Goal: Task Accomplishment & Management: Manage account settings

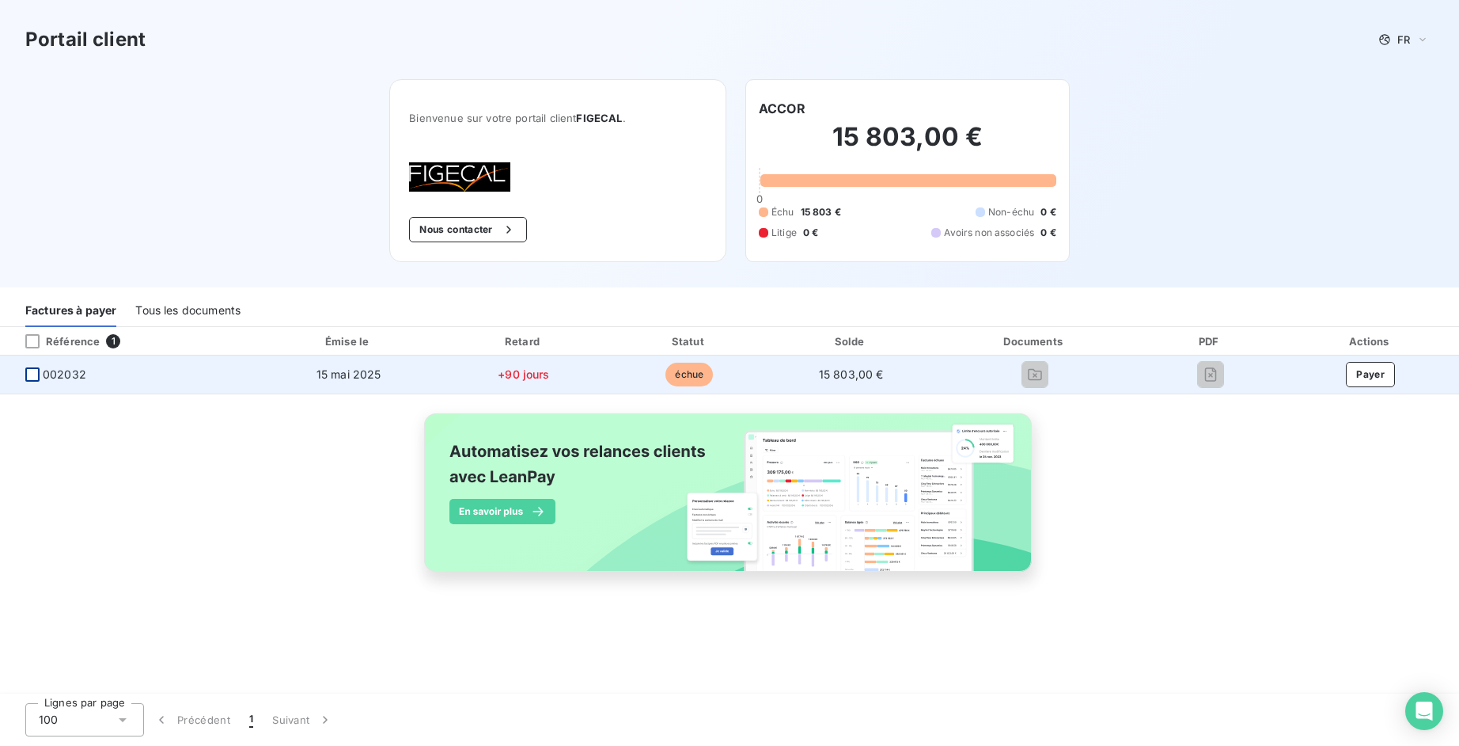
click at [29, 373] on div at bounding box center [32, 374] width 14 height 14
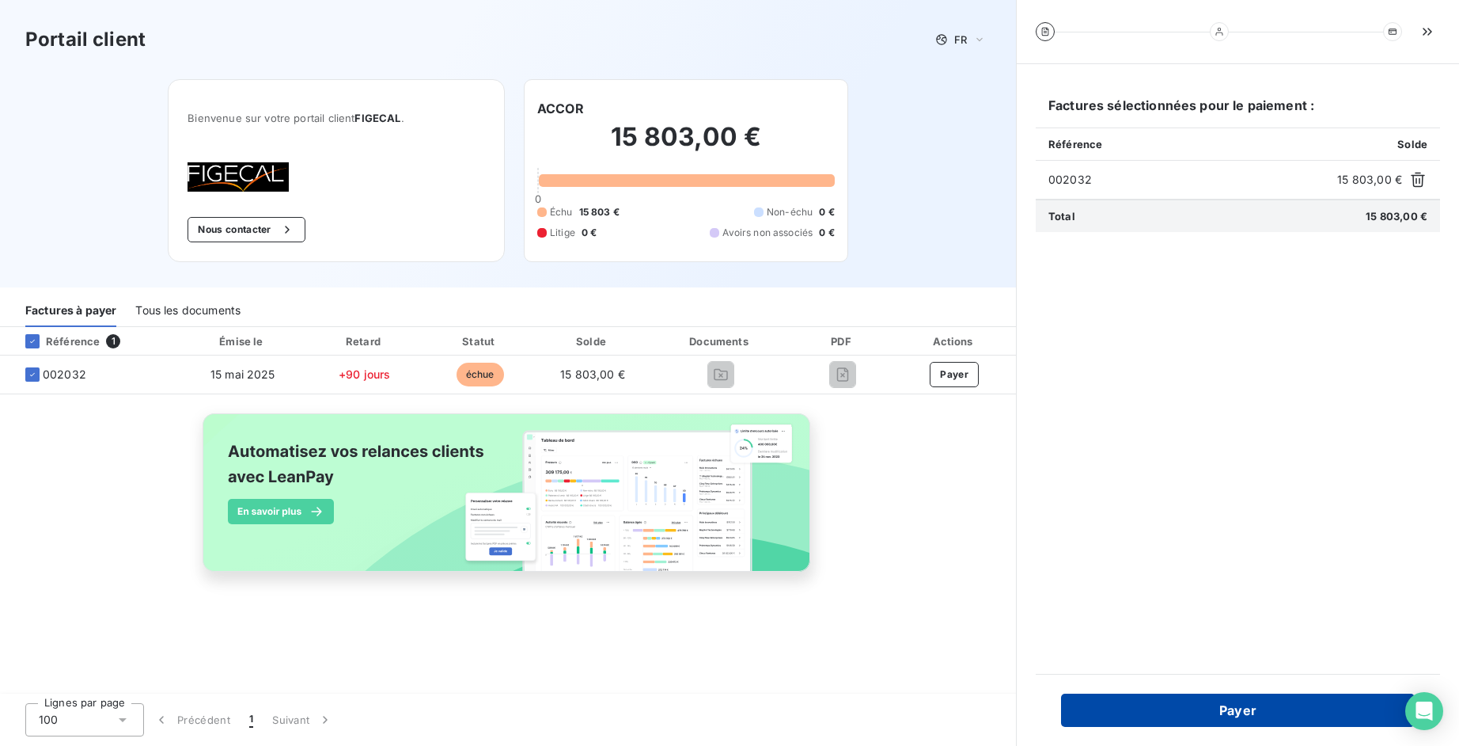
click at [1257, 716] on button "Payer" at bounding box center [1238, 709] width 354 height 33
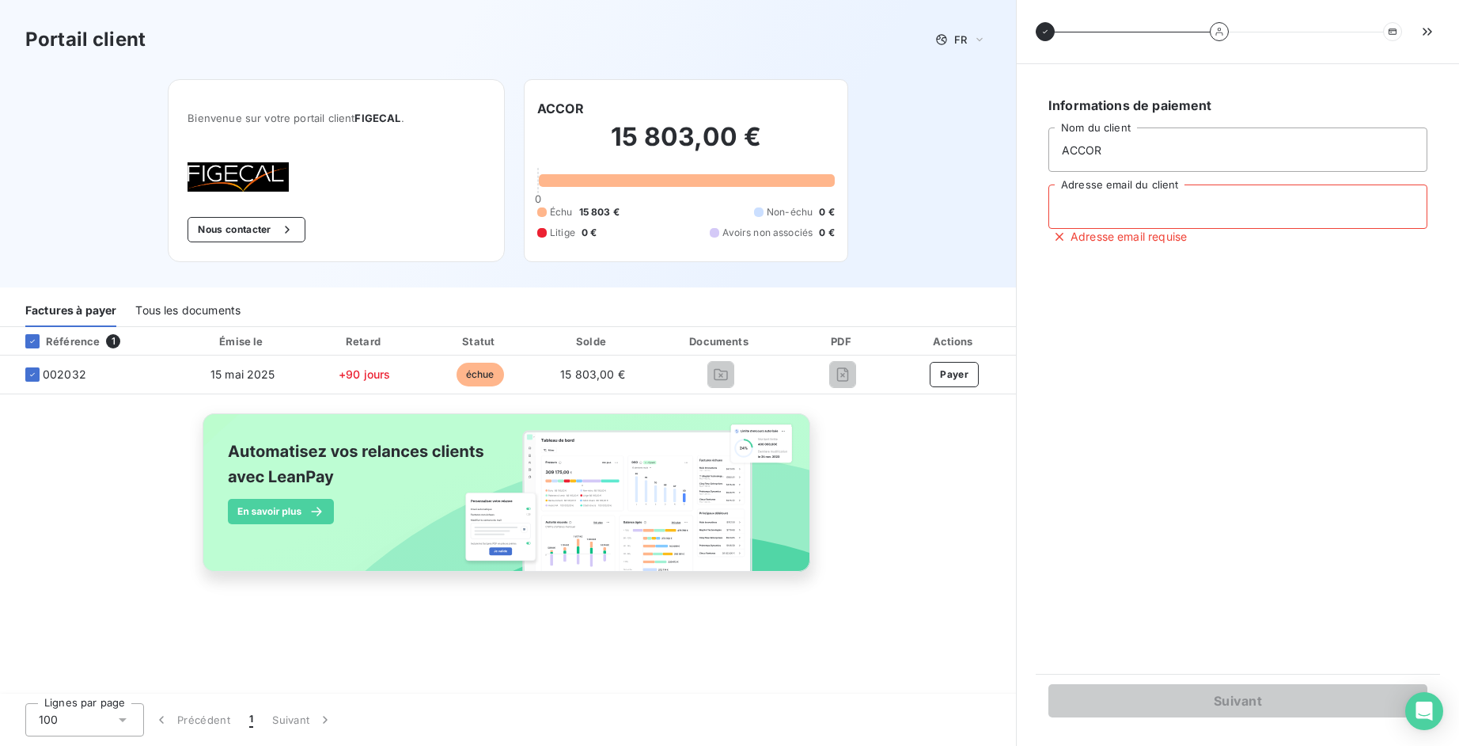
click at [1146, 212] on input "Adresse email du client" at bounding box center [1238, 206] width 379 height 44
type input "[EMAIL_ADDRESS][DOMAIN_NAME]"
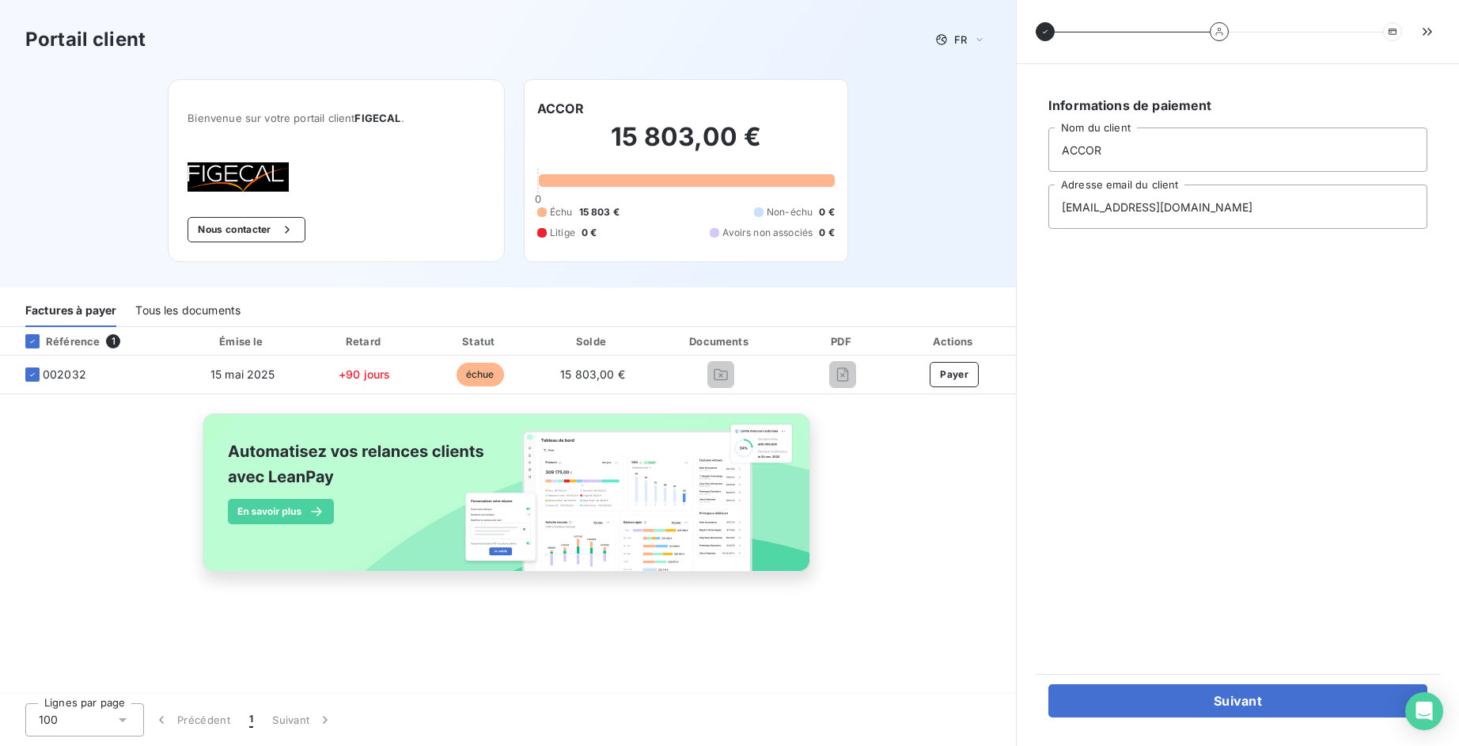
click at [1169, 723] on div "Suivant" at bounding box center [1238, 700] width 404 height 53
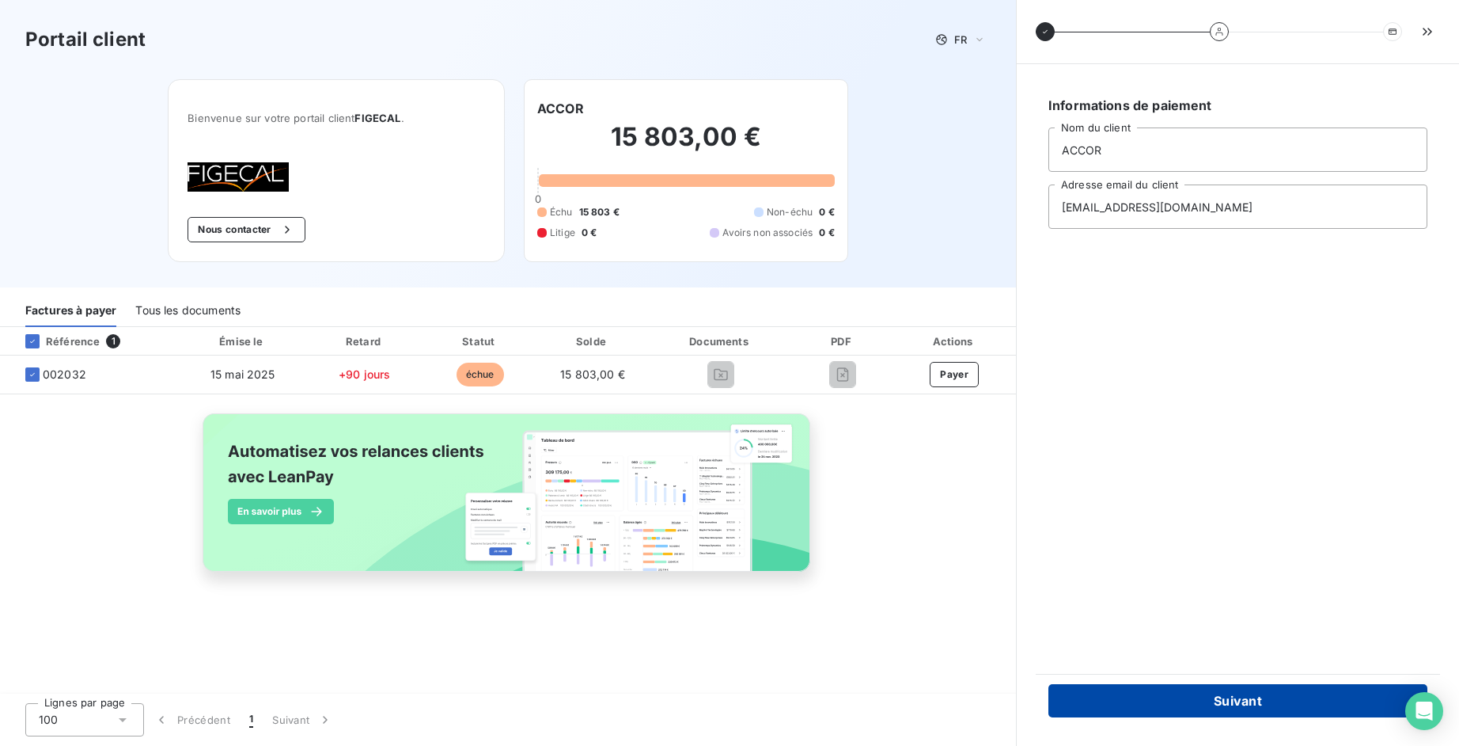
click at [1167, 709] on button "Suivant" at bounding box center [1238, 700] width 379 height 33
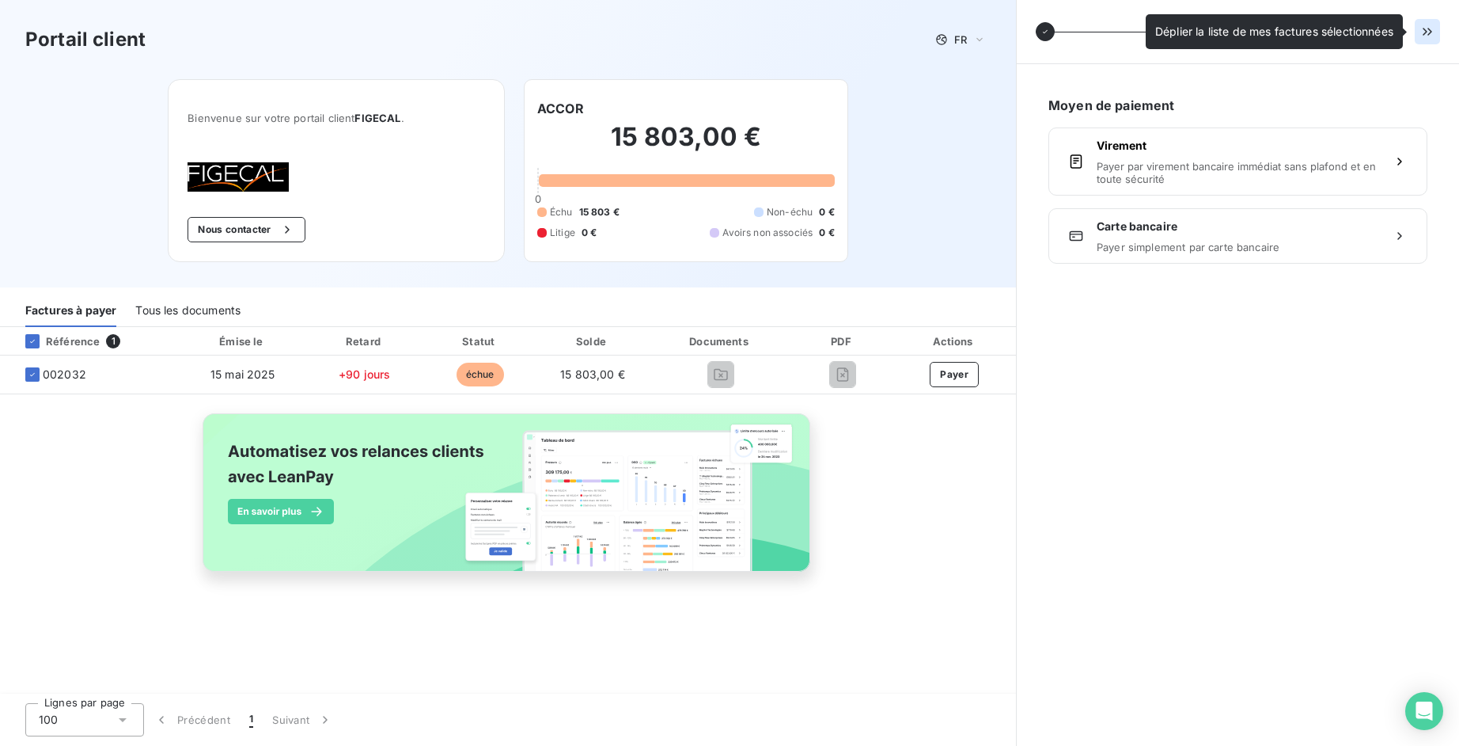
click at [1429, 40] on button "button" at bounding box center [1427, 31] width 25 height 25
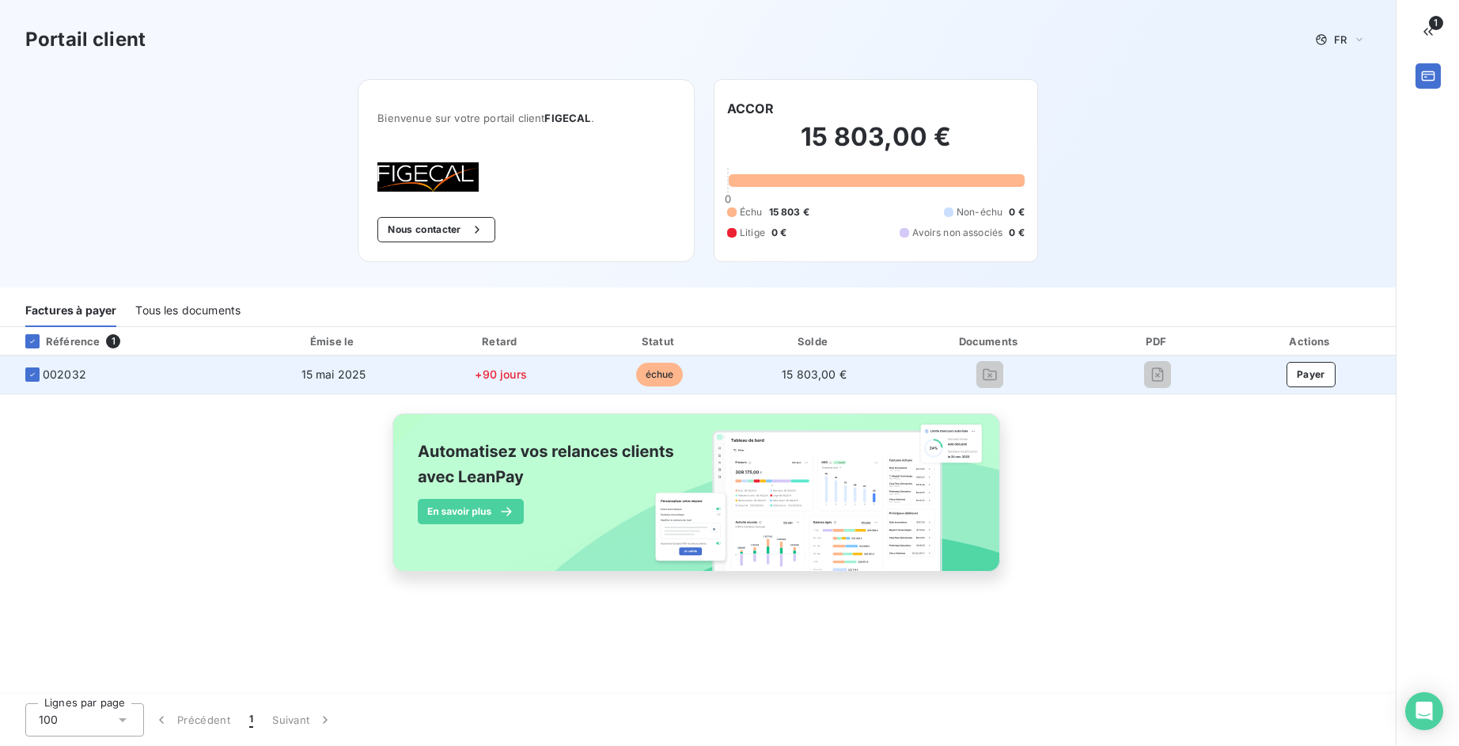
click at [21, 378] on span "002032" at bounding box center [123, 374] width 221 height 16
click at [28, 374] on icon at bounding box center [32, 374] width 9 height 9
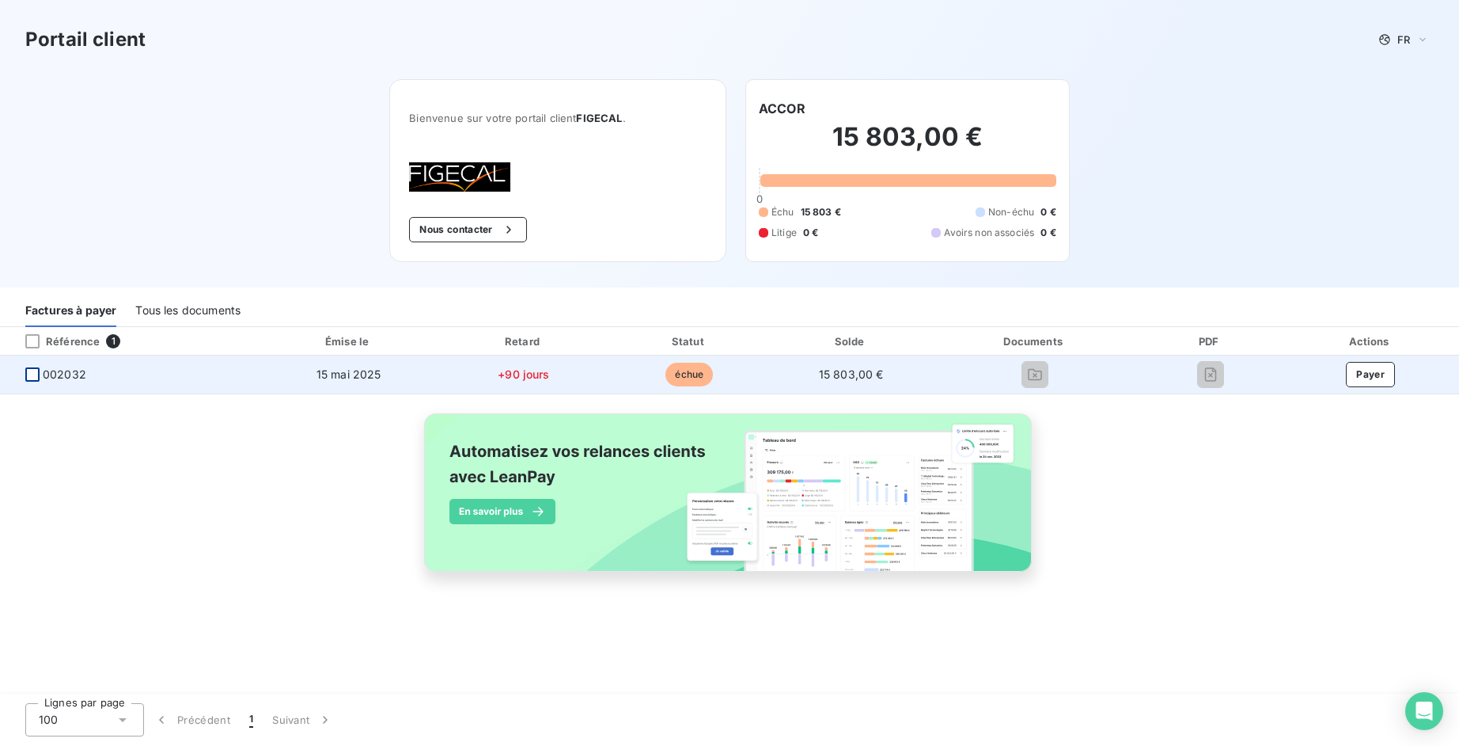
click at [201, 304] on div "Tous les documents" at bounding box center [187, 310] width 105 height 33
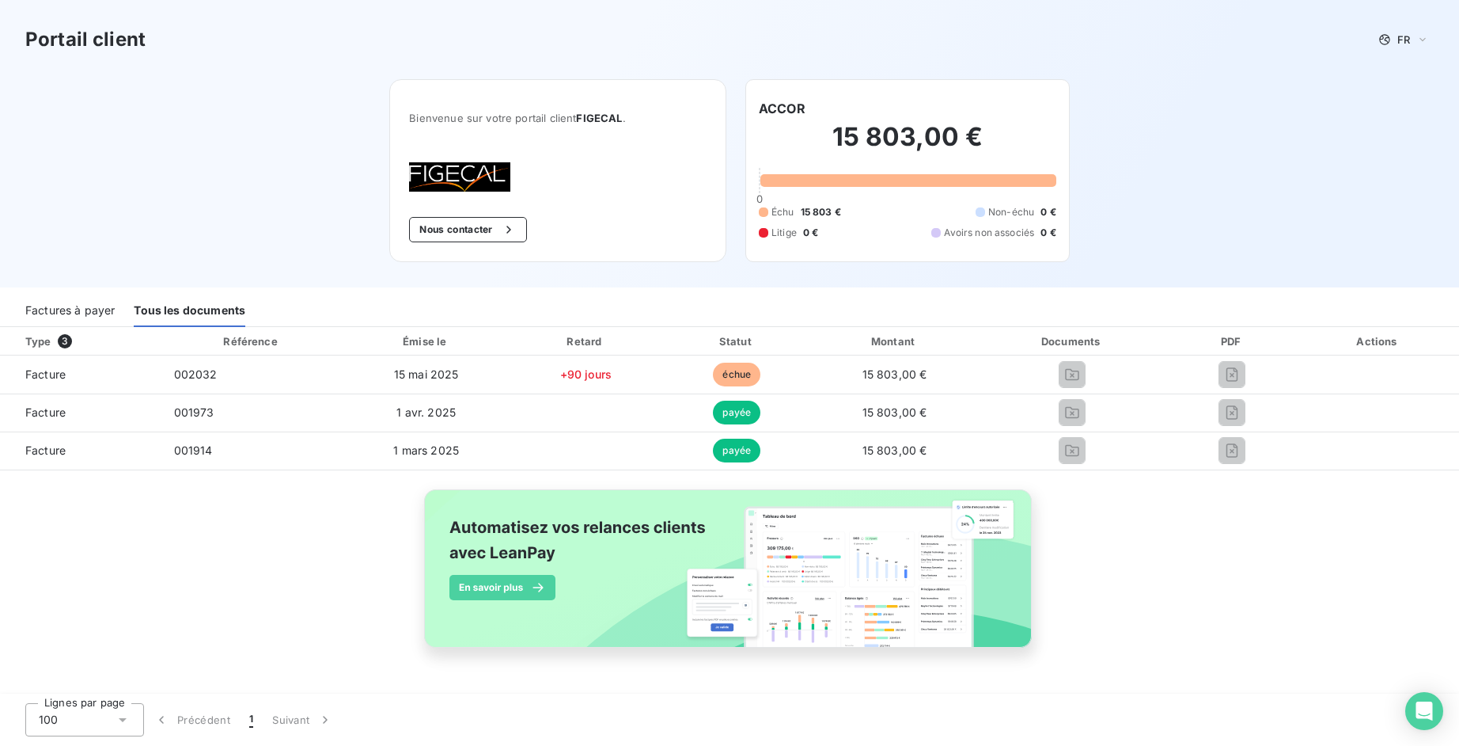
click at [89, 304] on div "Factures à payer" at bounding box center [69, 310] width 89 height 33
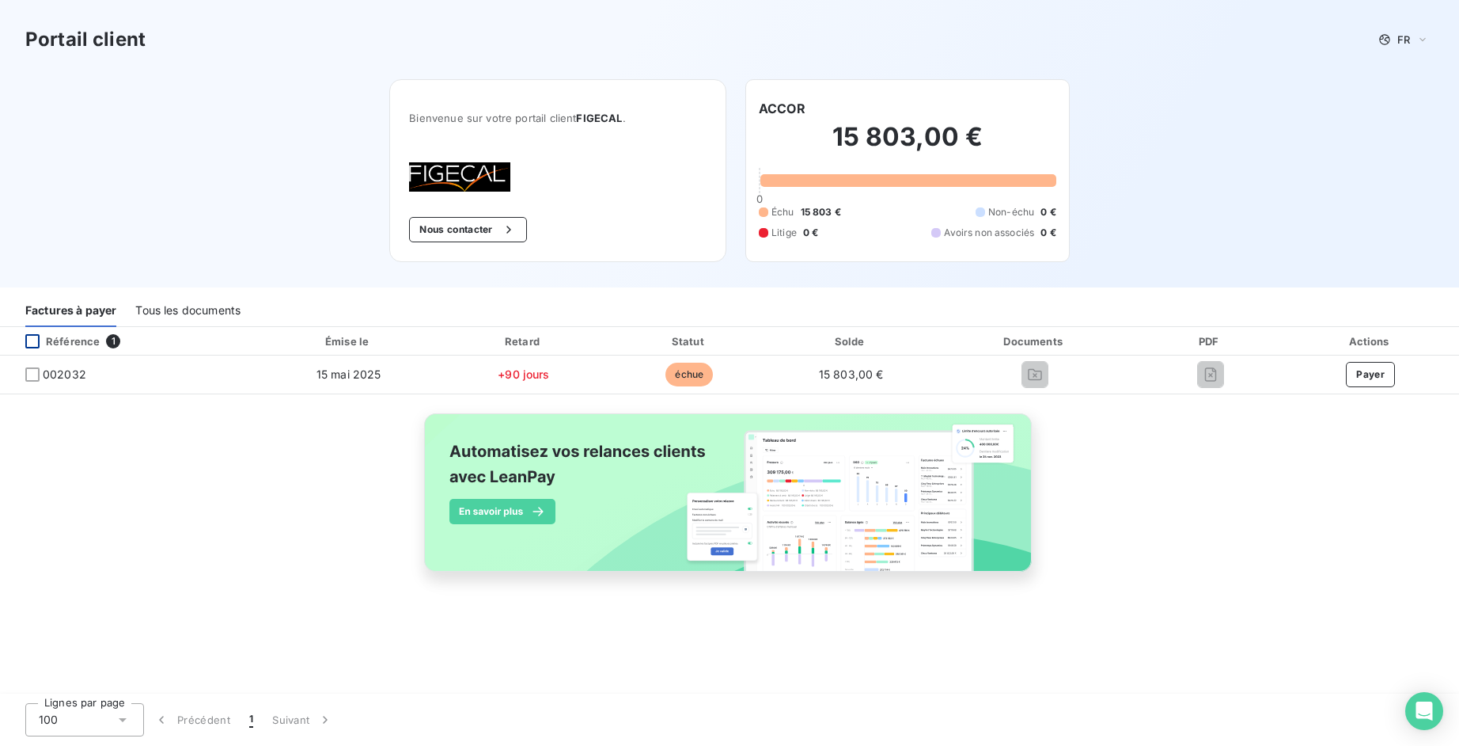
click at [32, 340] on div at bounding box center [32, 341] width 14 height 14
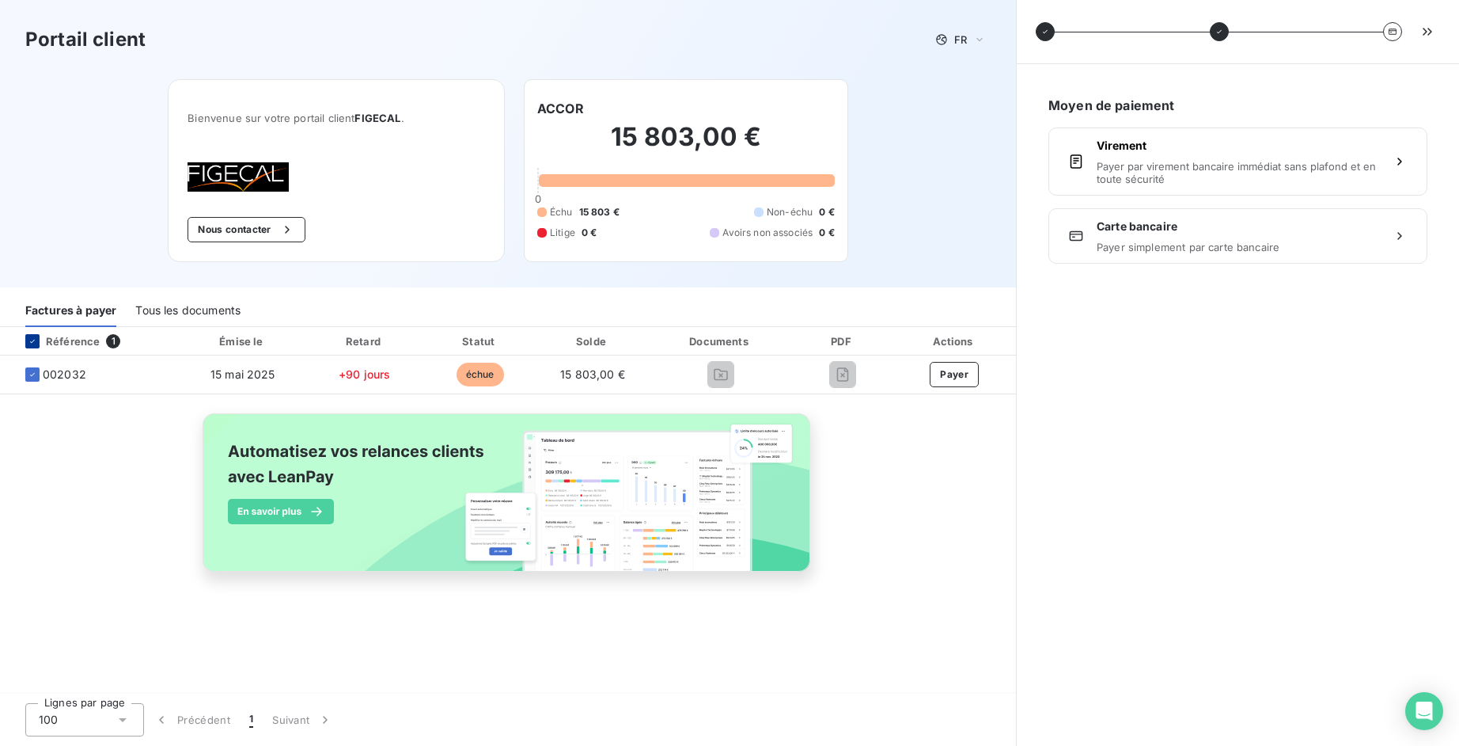
click at [32, 340] on icon at bounding box center [32, 340] width 9 height 9
